Goal: Transaction & Acquisition: Purchase product/service

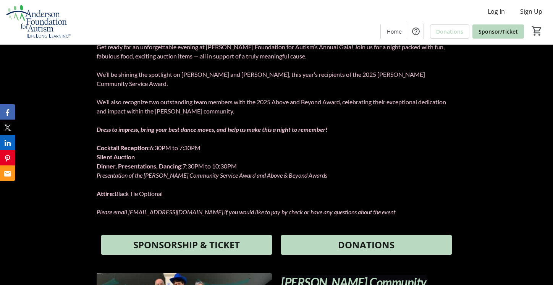
scroll to position [248, 0]
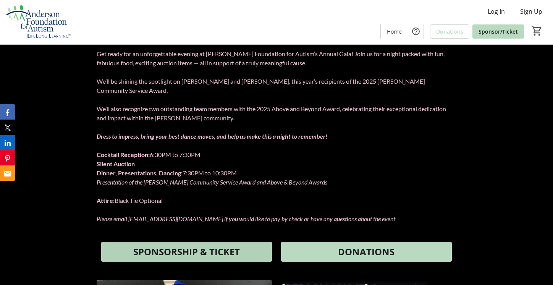
click at [228, 245] on span "SPONSORSHIP & TICKET" at bounding box center [186, 252] width 107 height 14
